Goal: Task Accomplishment & Management: Use online tool/utility

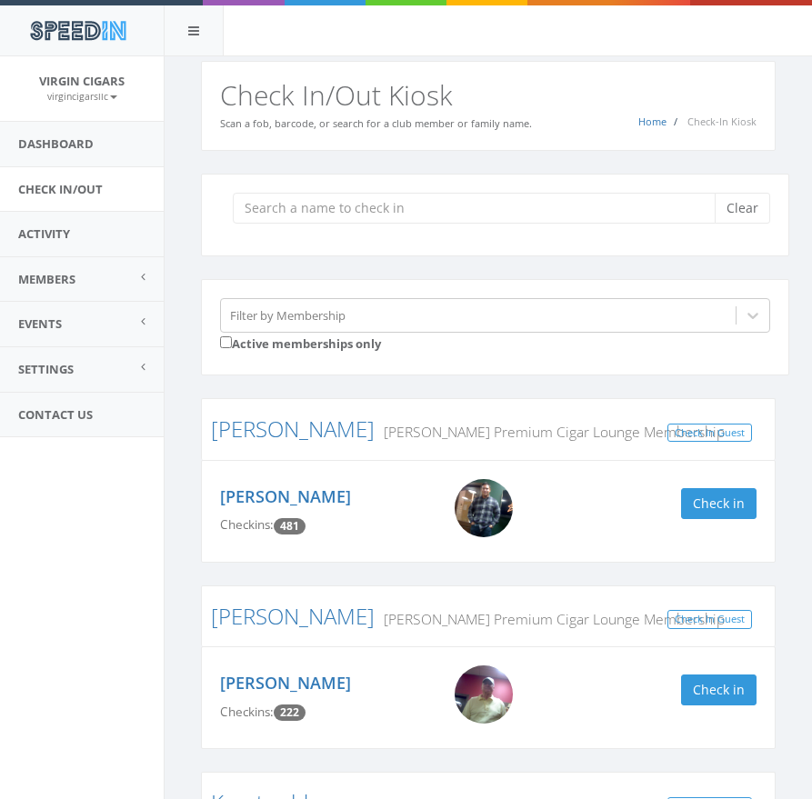
scroll to position [1220, 0]
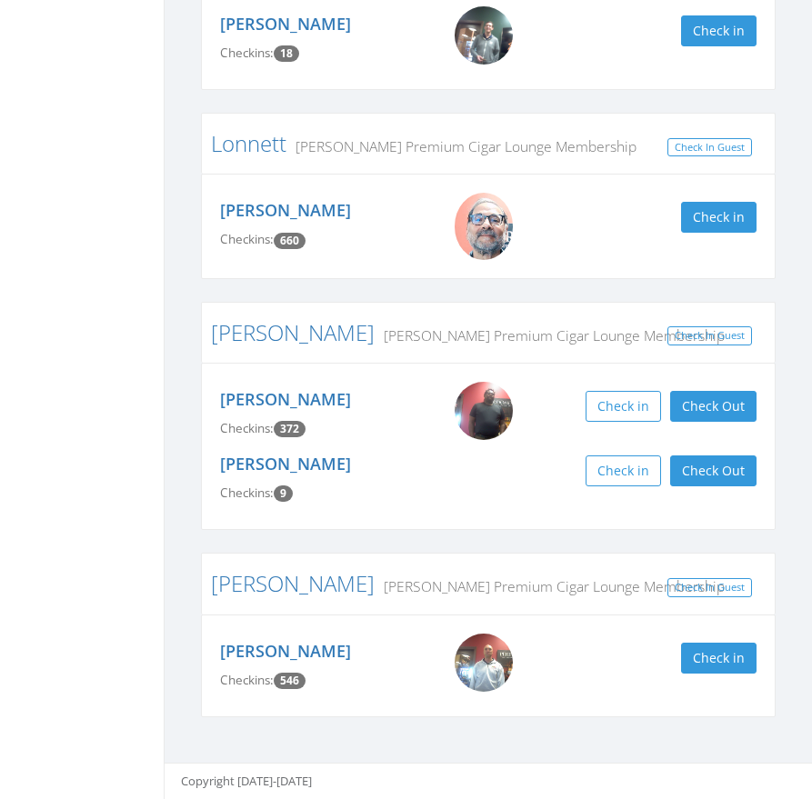
click at [202, 177] on div "[PERSON_NAME] Checkins: 660 Check in" at bounding box center [488, 226] width 575 height 105
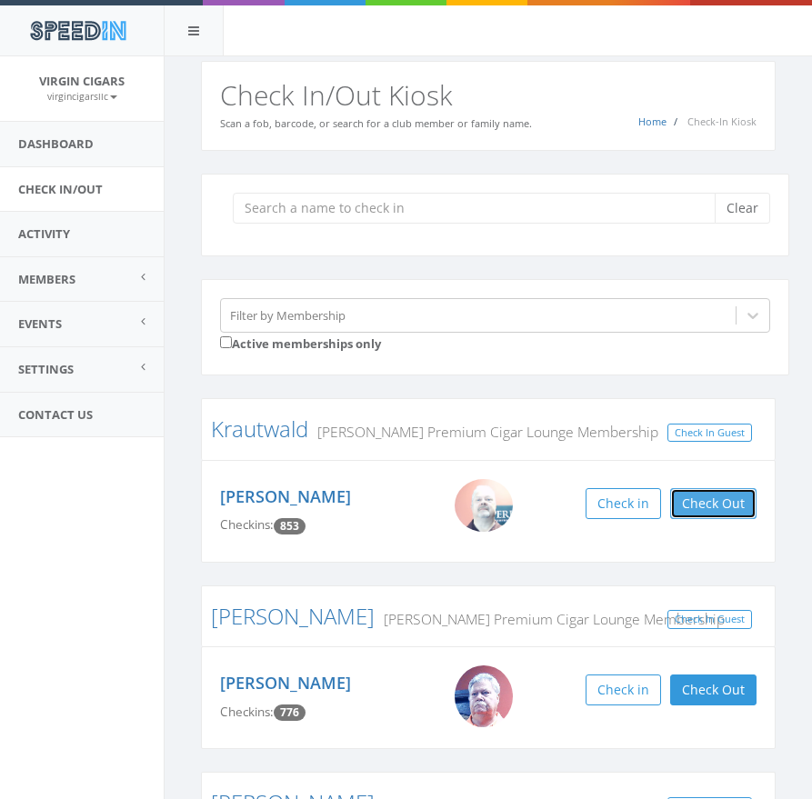
click at [749, 507] on button "Check Out" at bounding box center [713, 503] width 86 height 31
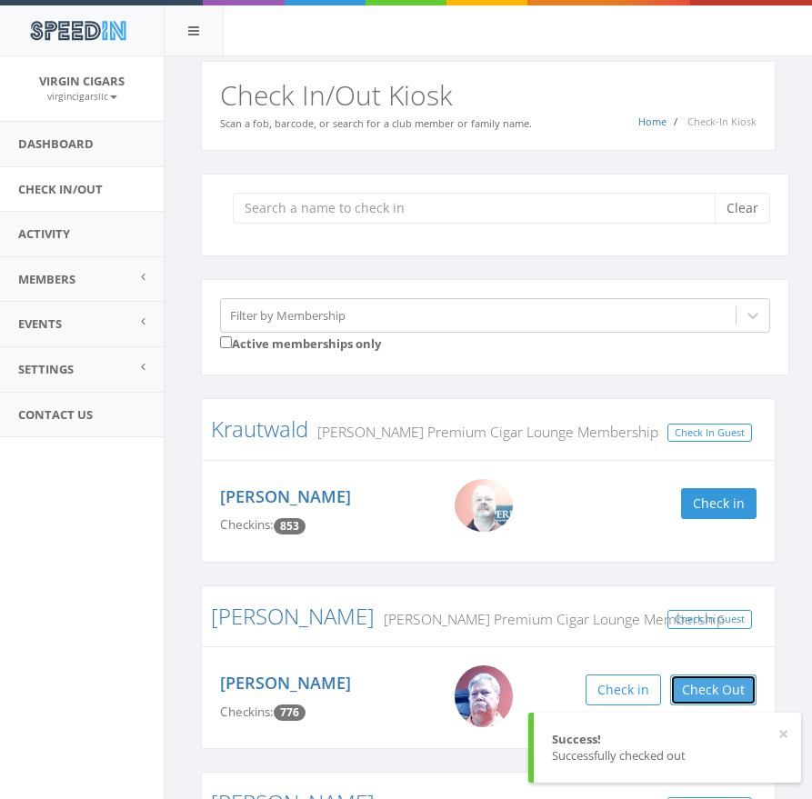
drag, startPoint x: 738, startPoint y: 684, endPoint x: 721, endPoint y: 673, distance: 20.4
click at [738, 683] on button "Check Out" at bounding box center [713, 690] width 86 height 31
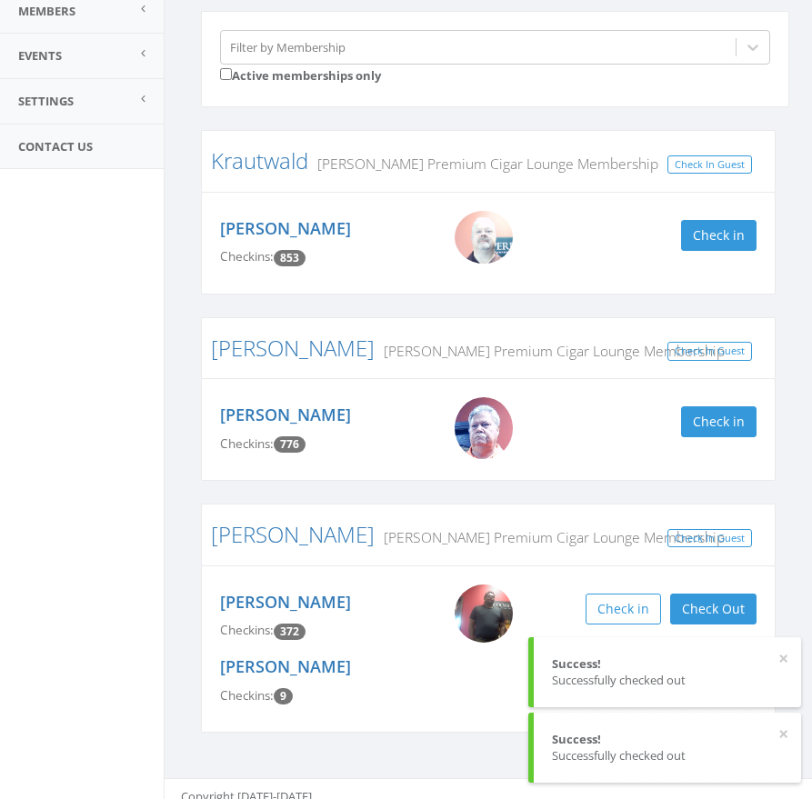
scroll to position [284, 0]
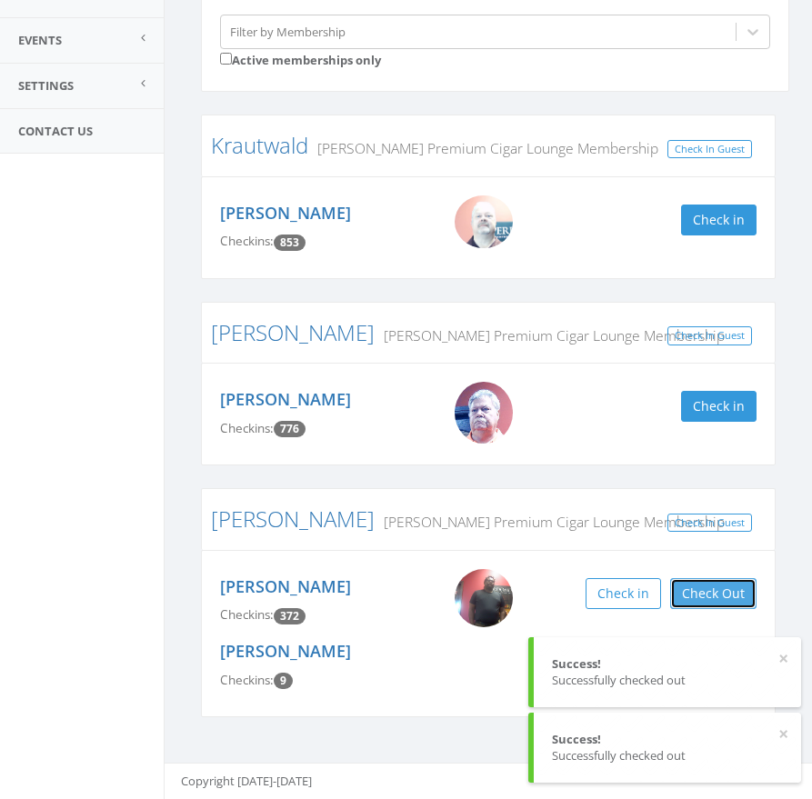
click at [718, 591] on button "Check Out" at bounding box center [713, 593] width 86 height 31
click at [781, 735] on button "×" at bounding box center [783, 735] width 10 height 18
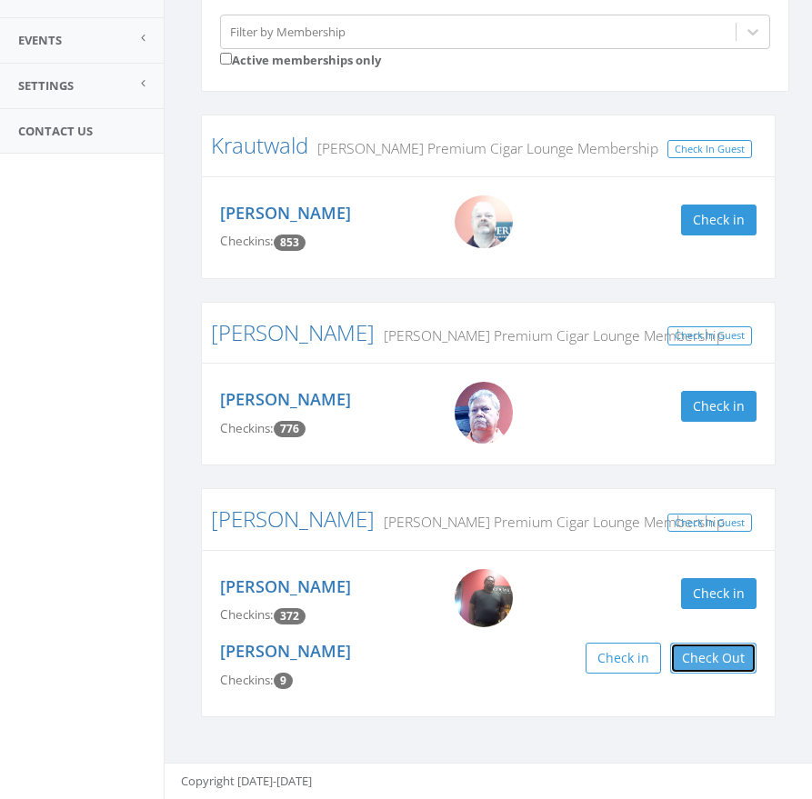
click at [729, 656] on button "Check Out" at bounding box center [713, 658] width 86 height 31
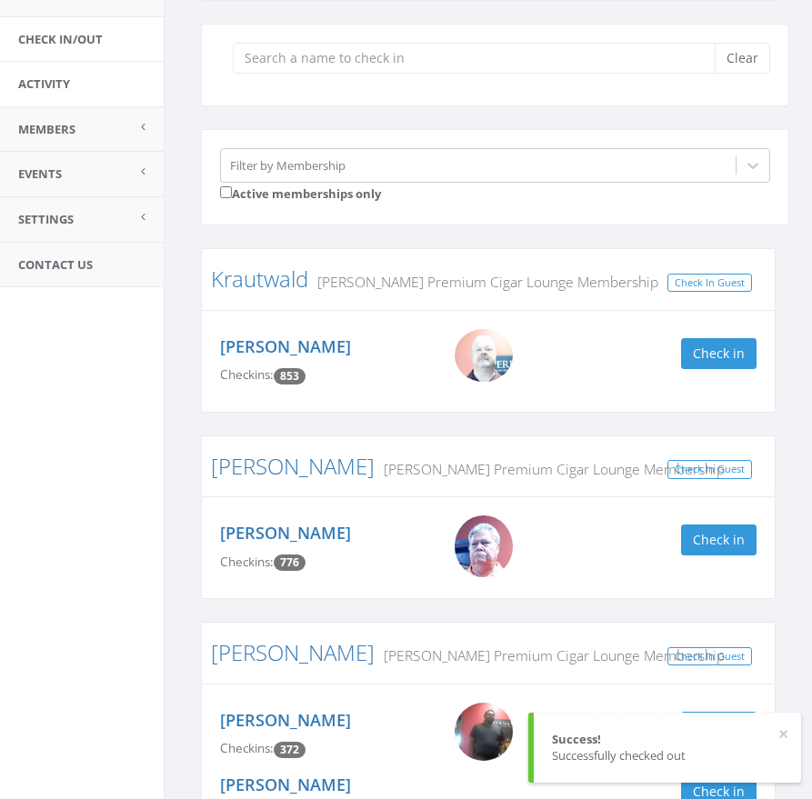
scroll to position [0, 0]
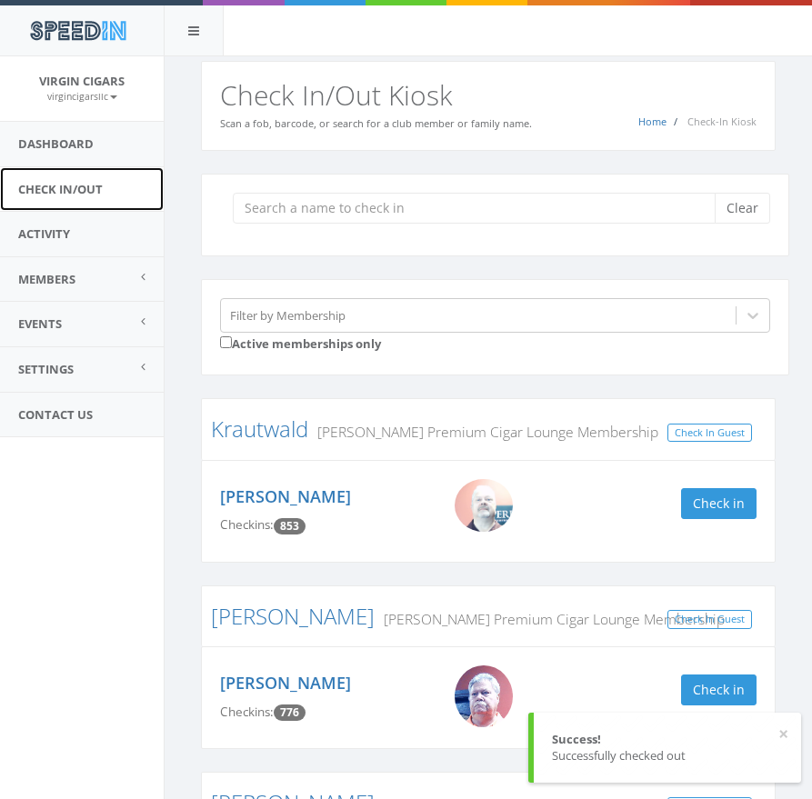
click at [78, 188] on link "Check In/Out" at bounding box center [82, 189] width 164 height 45
